Goal: Check status: Check status

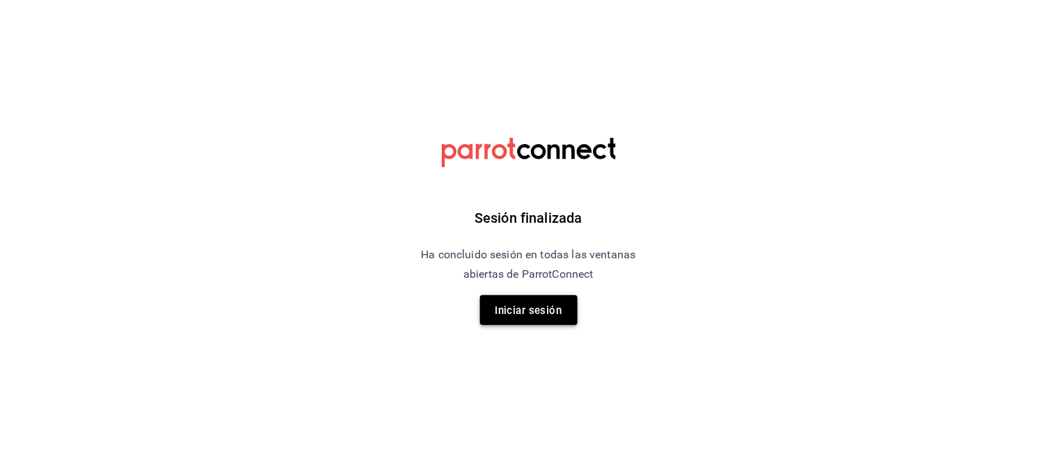
click at [518, 312] on font "Iniciar sesión" at bounding box center [528, 311] width 67 height 13
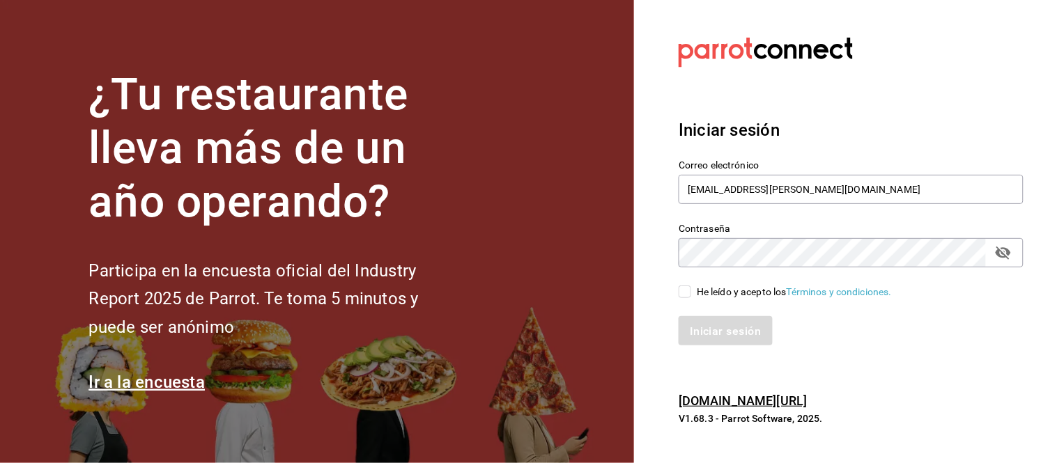
click at [680, 298] on input "He leído y acepto los Términos y condiciones." at bounding box center [685, 292] width 13 height 13
checkbox input "true"
click at [702, 316] on button "Iniciar sesión" at bounding box center [726, 330] width 95 height 29
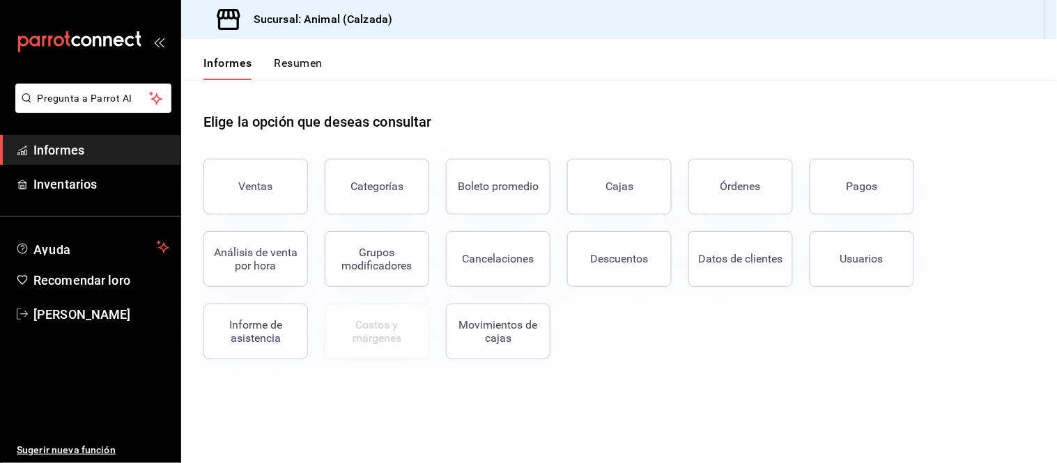
drag, startPoint x: 732, startPoint y: 187, endPoint x: 746, endPoint y: 190, distance: 14.4
click at [732, 186] on font "Órdenes" at bounding box center [741, 186] width 40 height 13
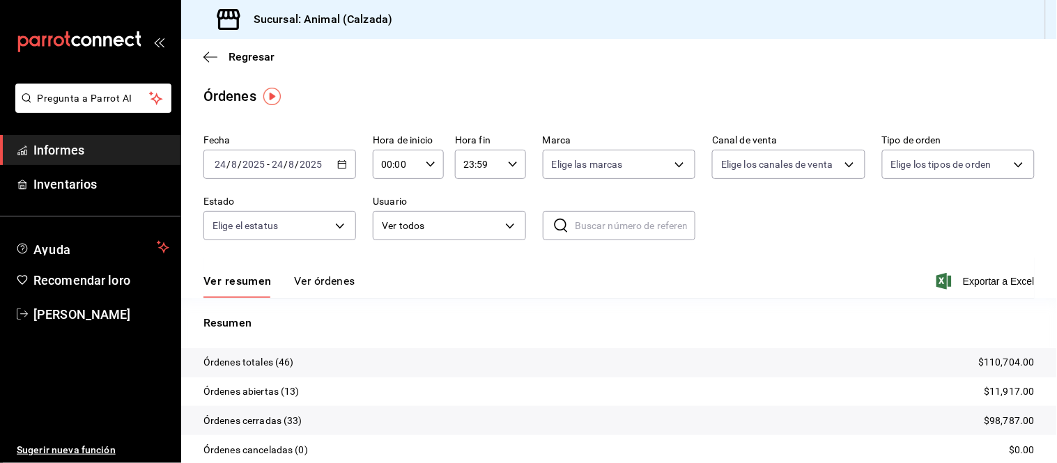
click at [429, 166] on icon "button" at bounding box center [431, 165] width 10 height 10
click at [390, 200] on button "05" at bounding box center [388, 213] width 29 height 28
type input "05:00"
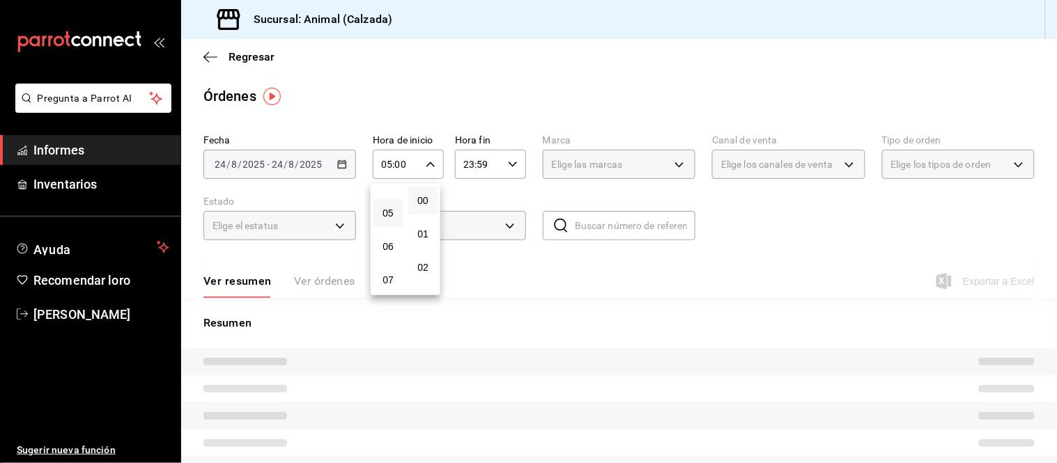
click at [464, 253] on div at bounding box center [528, 231] width 1057 height 463
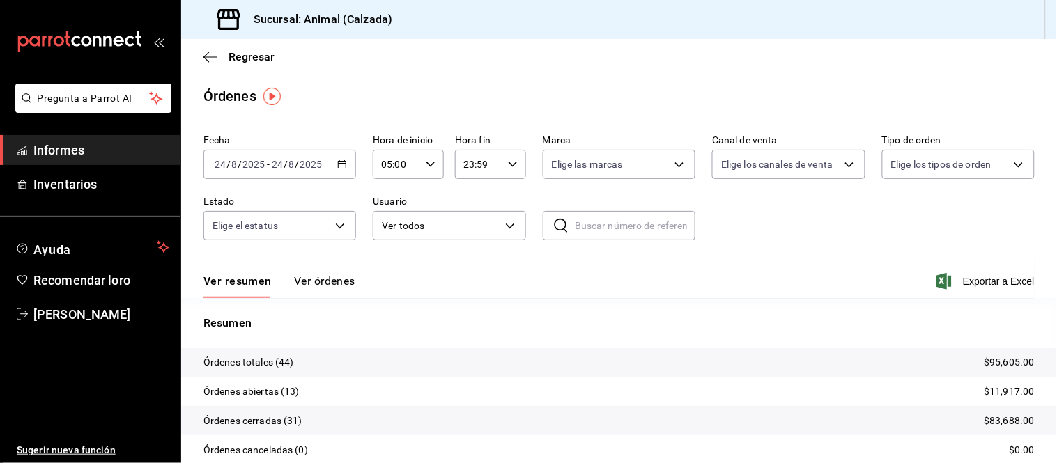
click at [328, 276] on font "Ver órdenes" at bounding box center [324, 281] width 61 height 13
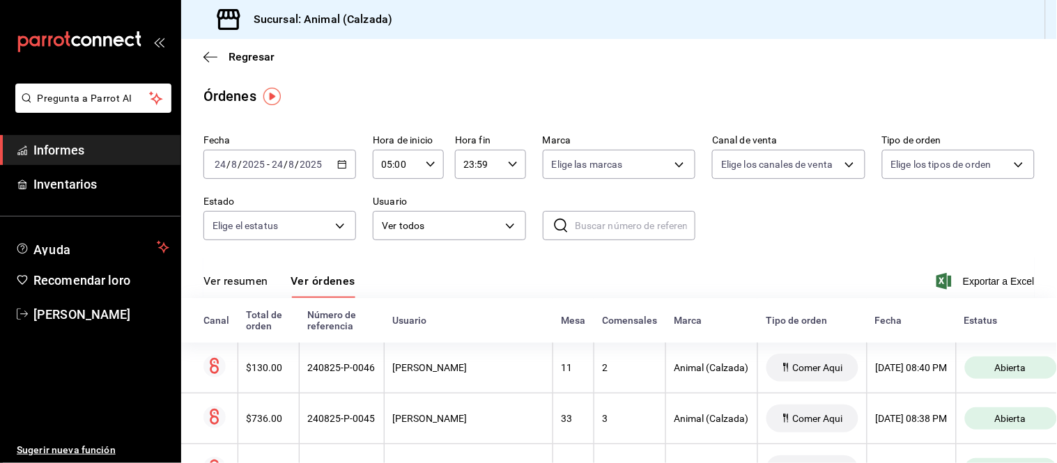
click at [247, 284] on font "Ver resumen" at bounding box center [235, 281] width 65 height 13
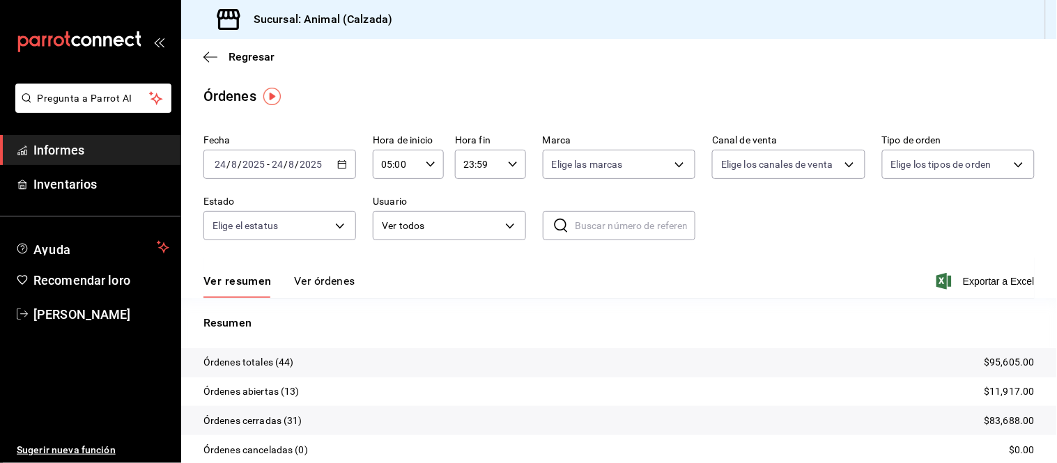
click at [307, 284] on font "Ver órdenes" at bounding box center [324, 281] width 61 height 13
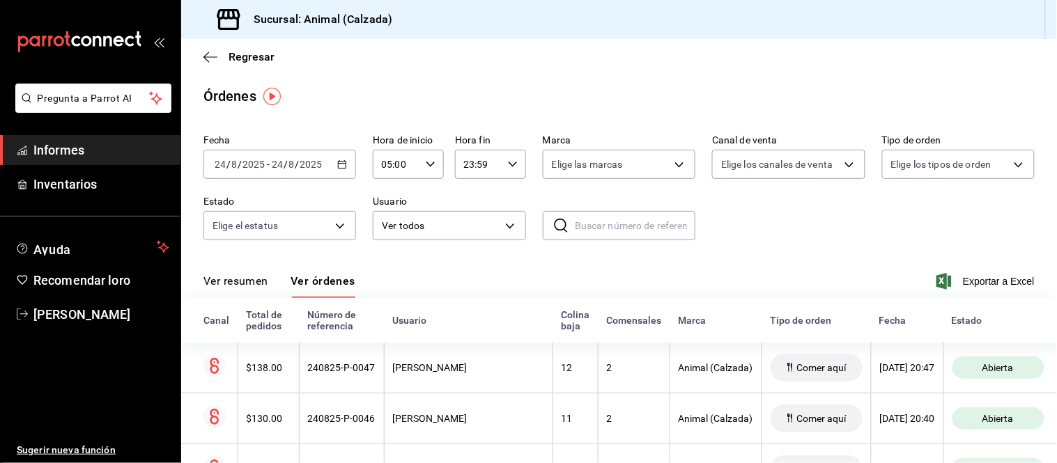
click at [233, 286] on font "Ver resumen" at bounding box center [235, 281] width 65 height 13
